Goal: Transaction & Acquisition: Purchase product/service

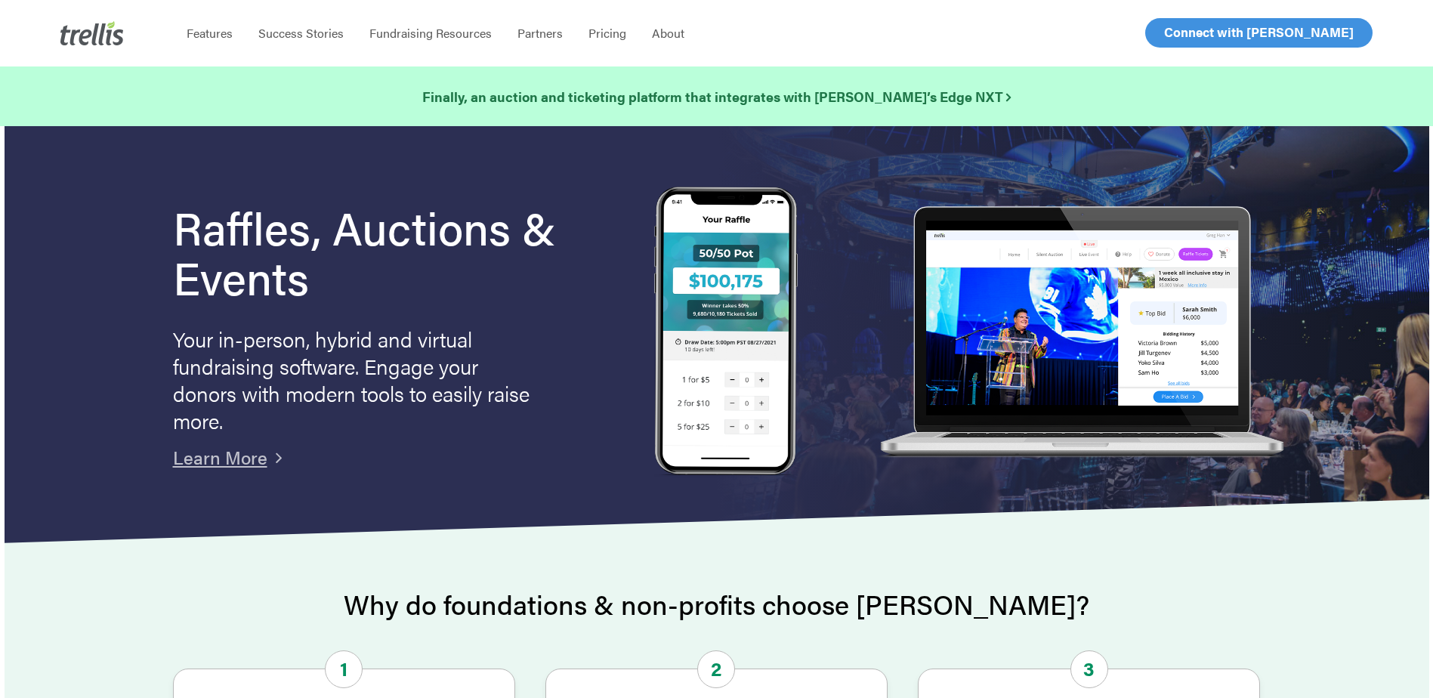
click at [1183, 39] on span "Log In" at bounding box center [1181, 32] width 36 height 18
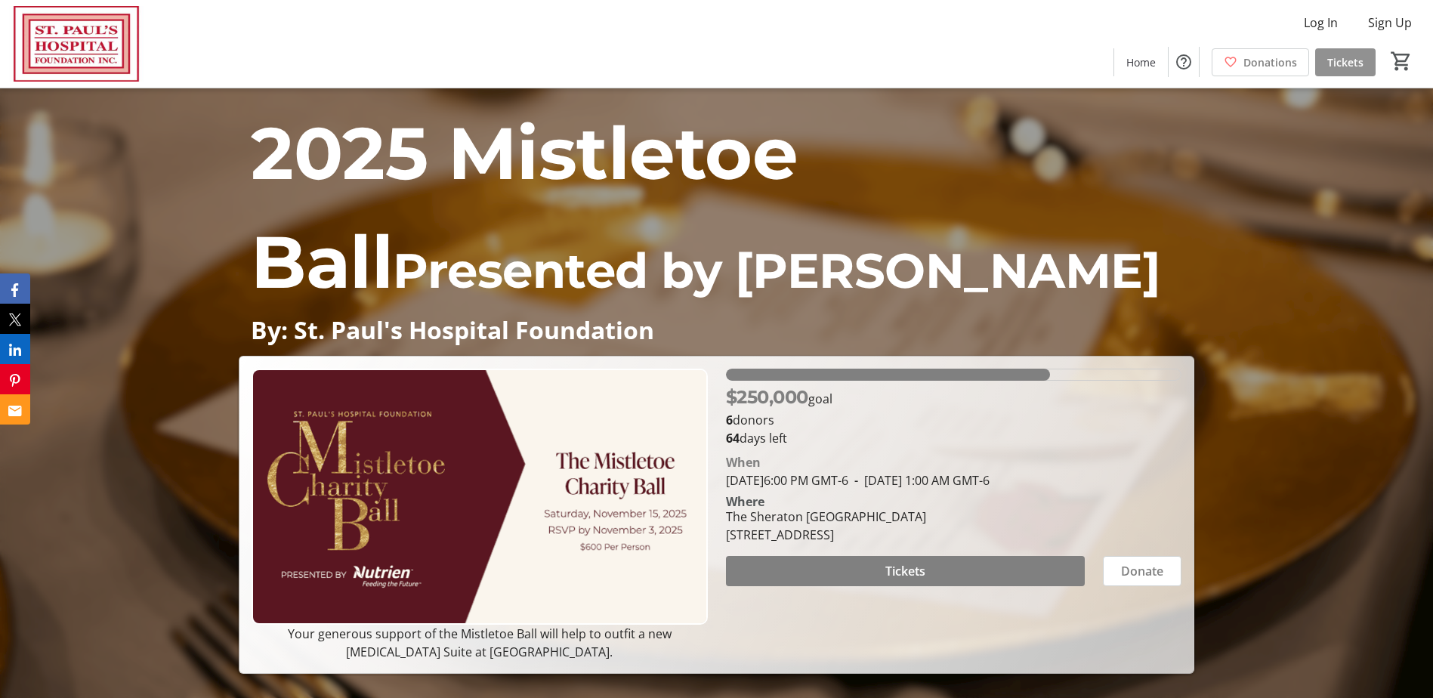
click at [1350, 66] on span "Tickets" at bounding box center [1345, 62] width 36 height 16
